Goal: Task Accomplishment & Management: Use online tool/utility

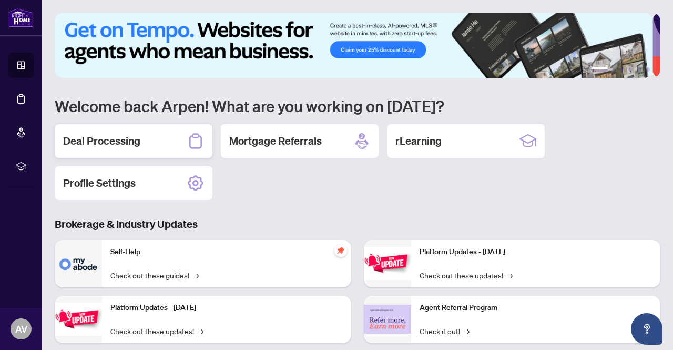
click at [108, 138] on h2 "Deal Processing" at bounding box center [101, 141] width 77 height 15
